Goal: Navigation & Orientation: Find specific page/section

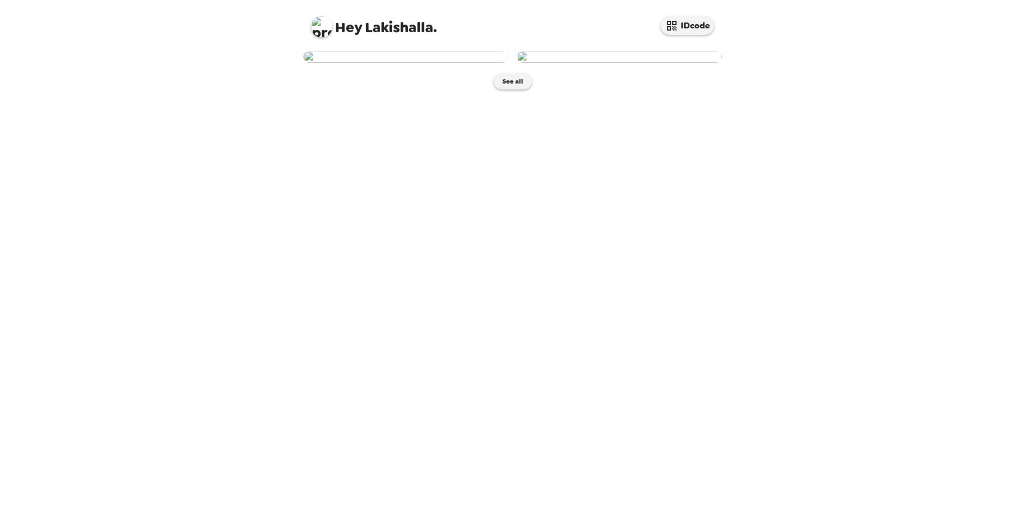
click at [527, 95] on div "See all" at bounding box center [512, 70] width 429 height 49
click at [512, 90] on button "See all" at bounding box center [513, 81] width 38 height 16
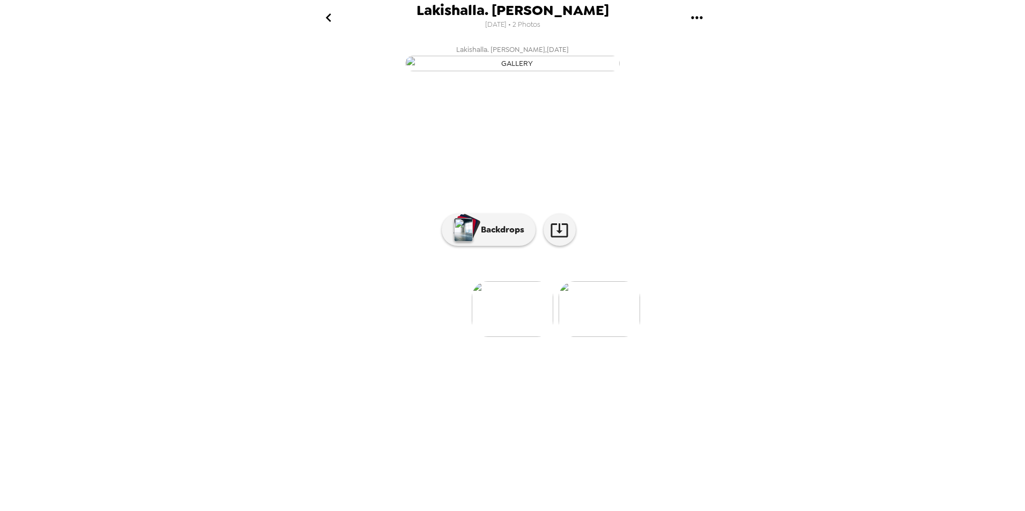
click at [525, 337] on img at bounding box center [512, 309] width 81 height 56
